Goal: Task Accomplishment & Management: Use online tool/utility

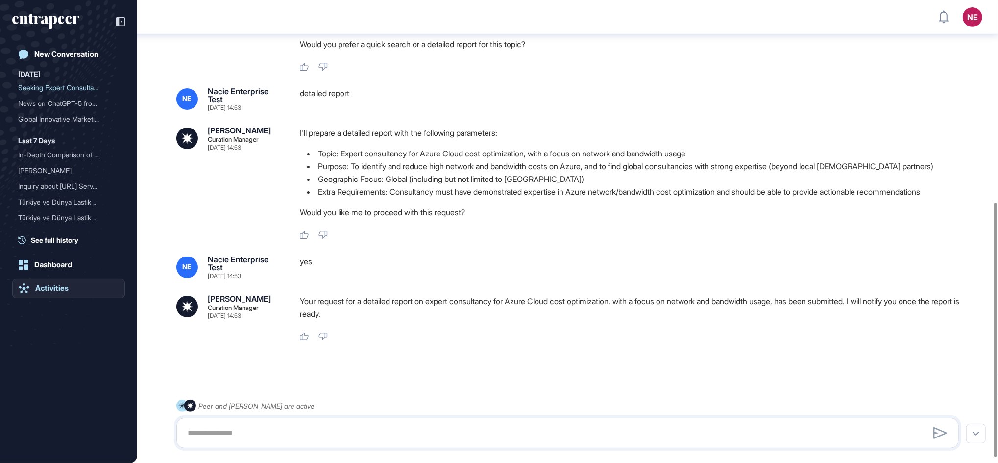
click at [52, 286] on div "Activities" at bounding box center [51, 288] width 33 height 9
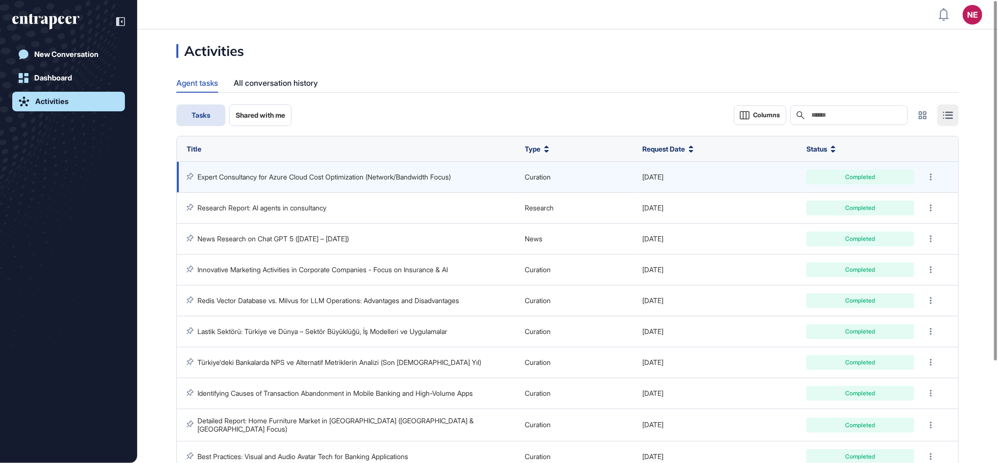
click at [421, 173] on link "Expert Consultancy for Azure Cloud Cost Optimization (Network/Bandwidth Focus)" at bounding box center [323, 177] width 253 height 8
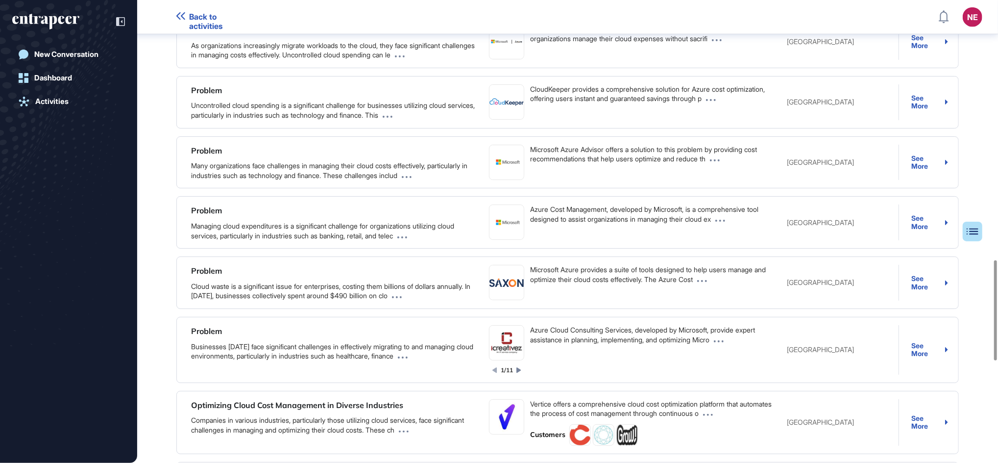
scroll to position [1219, 0]
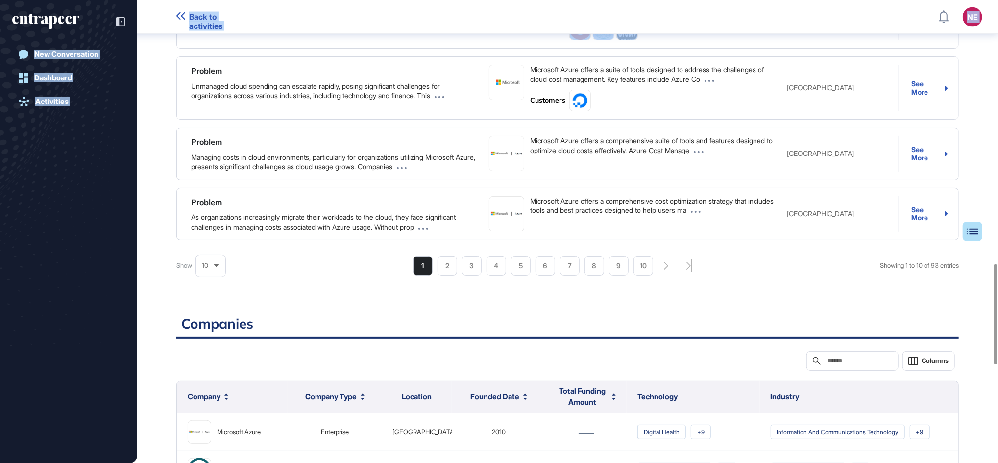
drag, startPoint x: 998, startPoint y: 52, endPoint x: 1000, endPoint y: 154, distance: 102.0
click at [998, 154] on html "Back to activities NE Dashboard Profile My Content Request More Data New Conver…" at bounding box center [499, 231] width 998 height 463
click at [789, 293] on div at bounding box center [567, 294] width 783 height 39
